Goal: Task Accomplishment & Management: Use online tool/utility

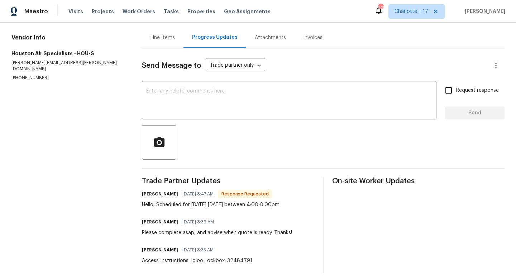
scroll to position [66, 0]
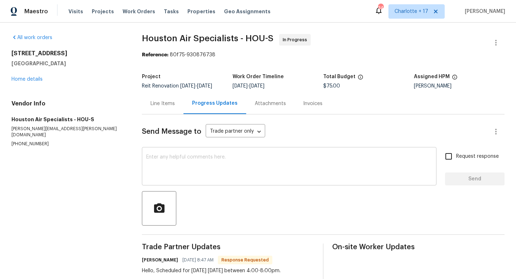
scroll to position [82, 0]
